Goal: Task Accomplishment & Management: Use online tool/utility

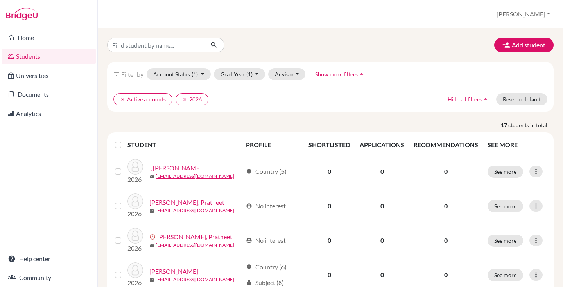
click at [124, 140] on label at bounding box center [124, 140] width 0 height 0
click at [0, 0] on input "checkbox" at bounding box center [0, 0] width 0 height 0
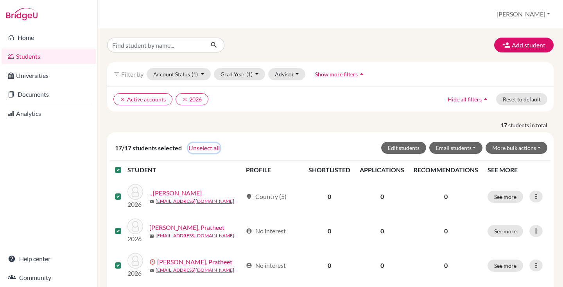
click at [202, 146] on button "Unselect all" at bounding box center [204, 148] width 32 height 10
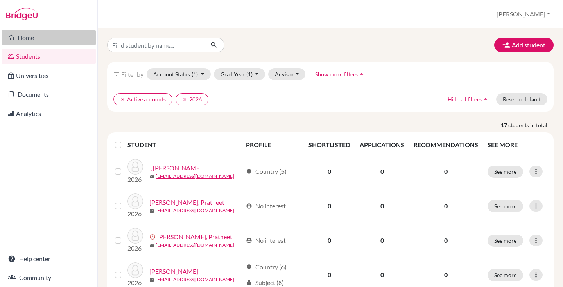
click at [25, 40] on link "Home" at bounding box center [49, 38] width 94 height 16
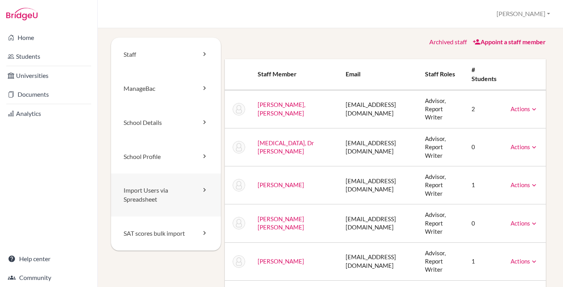
click at [150, 196] on link "Import Users via Spreadsheet" at bounding box center [166, 194] width 110 height 43
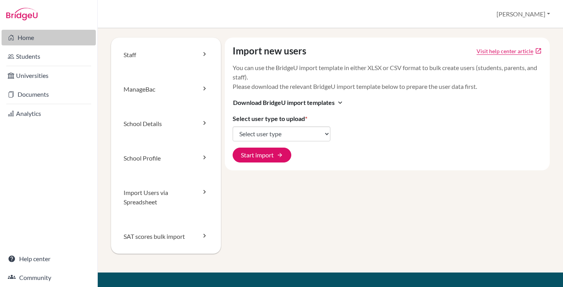
click at [31, 37] on link "Home" at bounding box center [49, 38] width 94 height 16
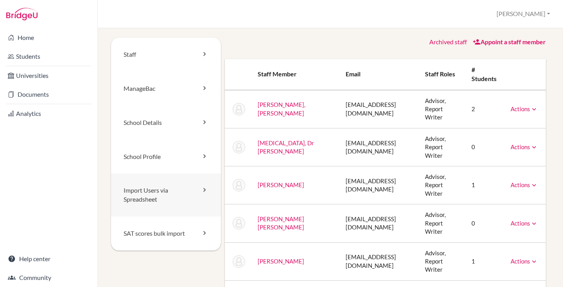
click at [138, 188] on link "Import Users via Spreadsheet" at bounding box center [166, 194] width 110 height 43
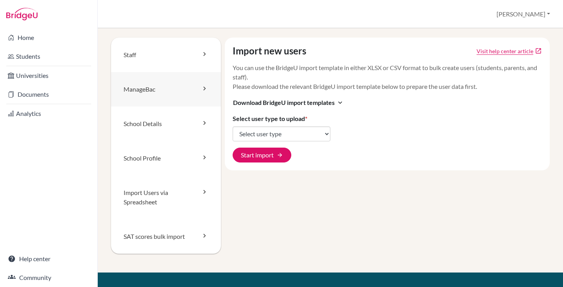
click at [159, 91] on link "ManageBac" at bounding box center [166, 89] width 110 height 34
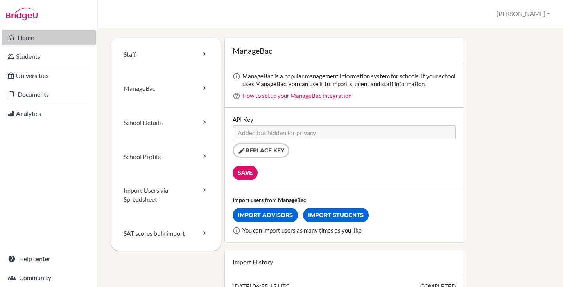
click at [41, 34] on link "Home" at bounding box center [49, 38] width 94 height 16
